Goal: Task Accomplishment & Management: Manage account settings

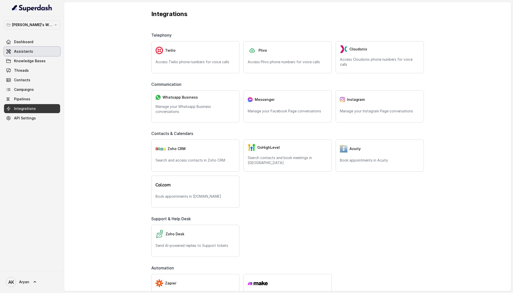
click at [38, 53] on link "Assistants" at bounding box center [32, 51] width 56 height 9
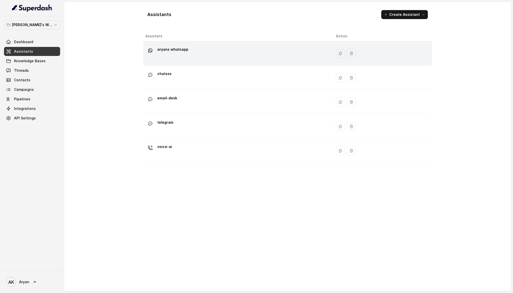
click at [198, 48] on div "aryans whatsapp" at bounding box center [236, 53] width 183 height 16
